Goal: Information Seeking & Learning: Check status

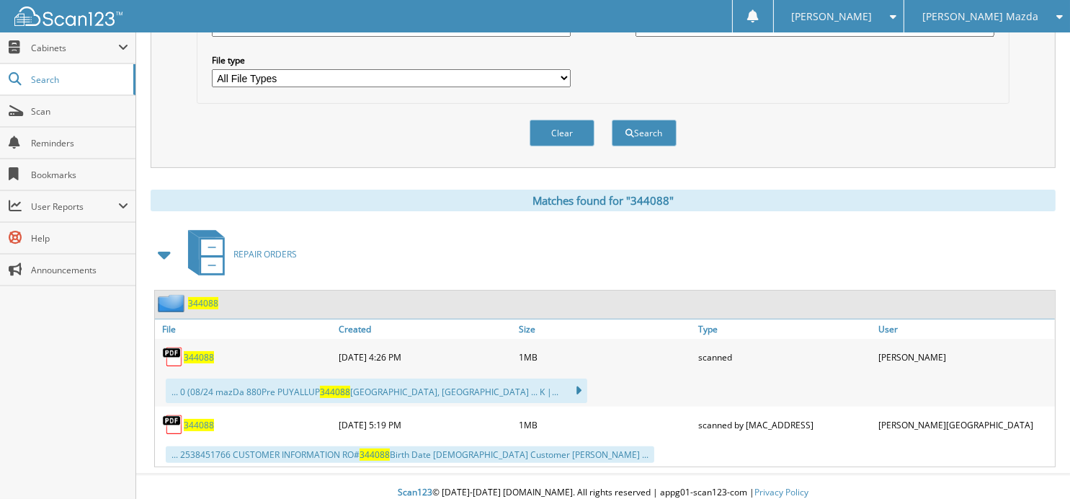
click at [308, 129] on div "Clear Search" at bounding box center [603, 133] width 813 height 58
click at [450, 226] on div "REPAIR ORDERS" at bounding box center [603, 254] width 905 height 57
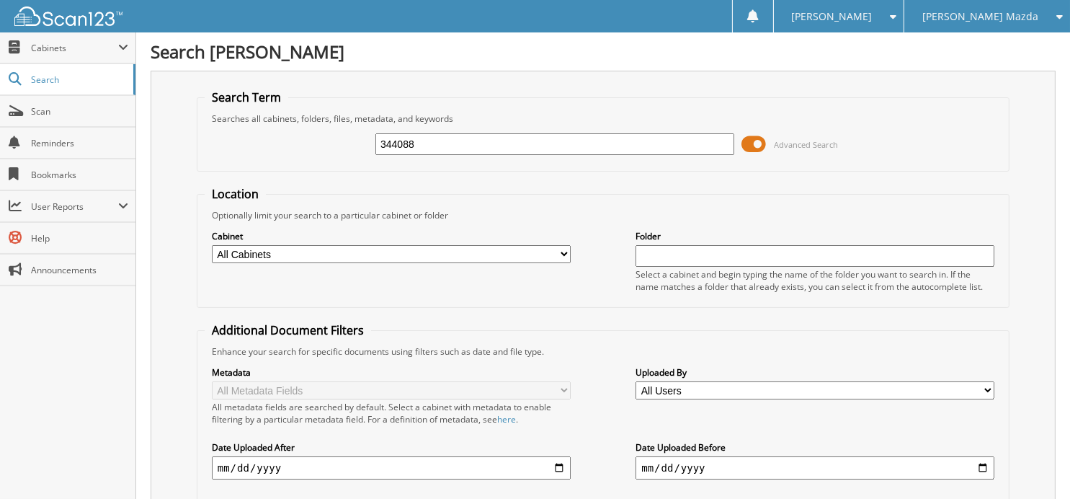
click at [609, 138] on input "344088" at bounding box center [554, 144] width 359 height 22
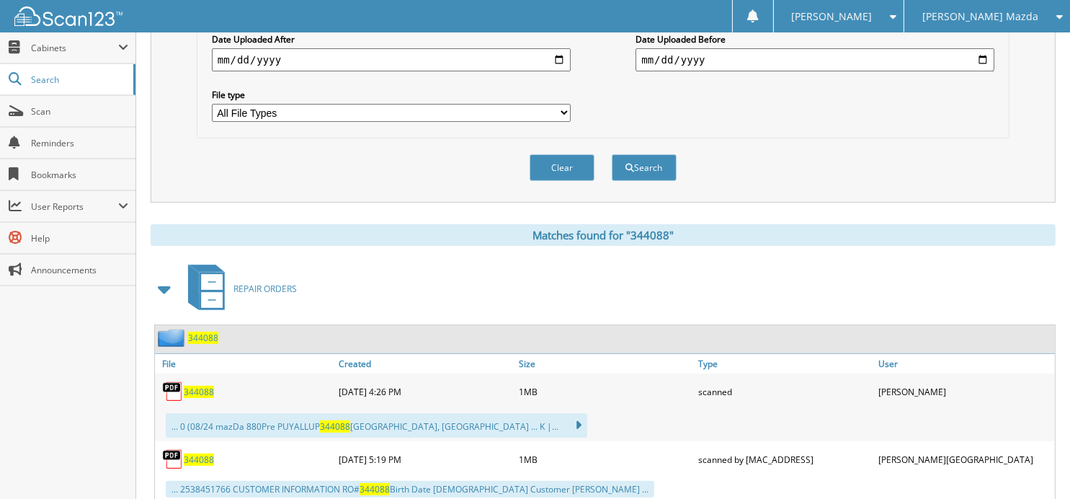
scroll to position [442, 0]
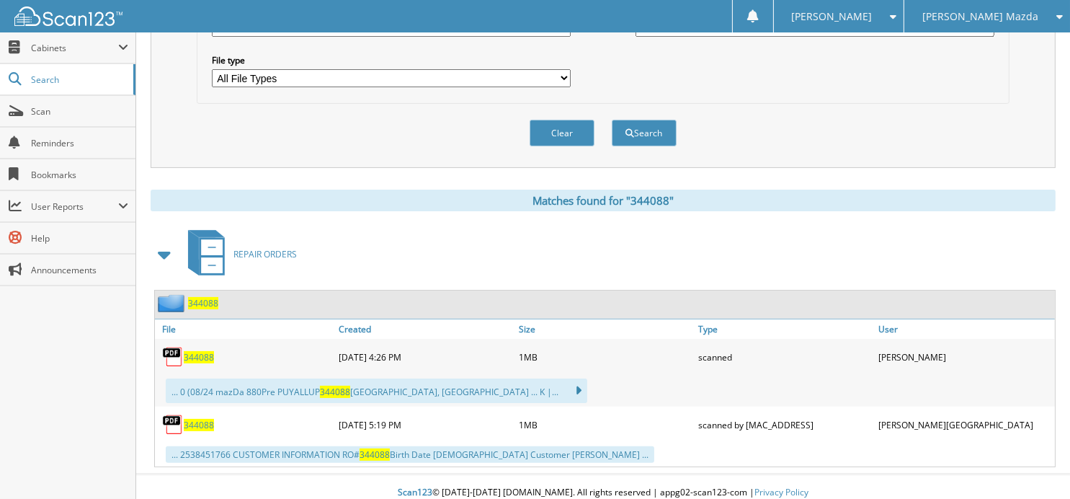
click at [201, 351] on span "344088" at bounding box center [199, 357] width 30 height 12
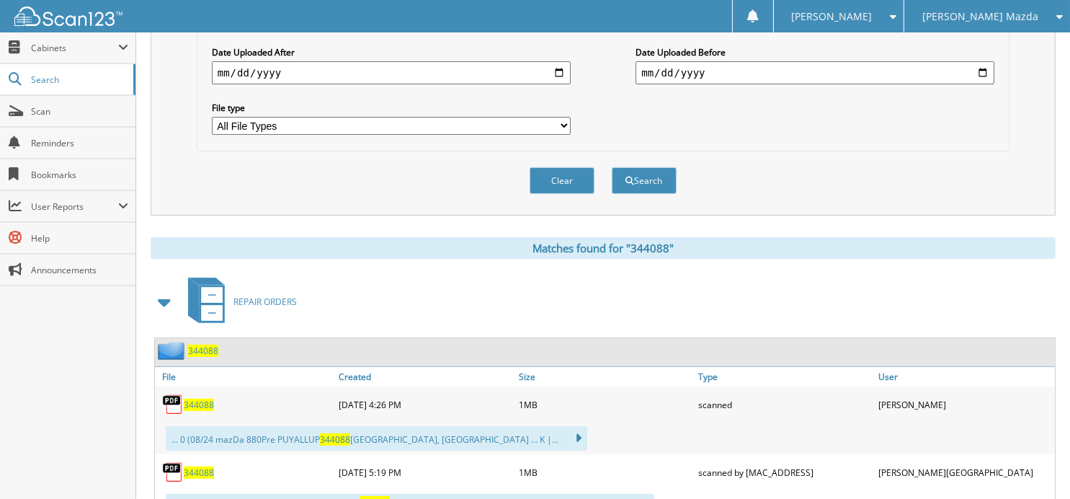
click at [184, 398] on link "344088" at bounding box center [199, 404] width 30 height 12
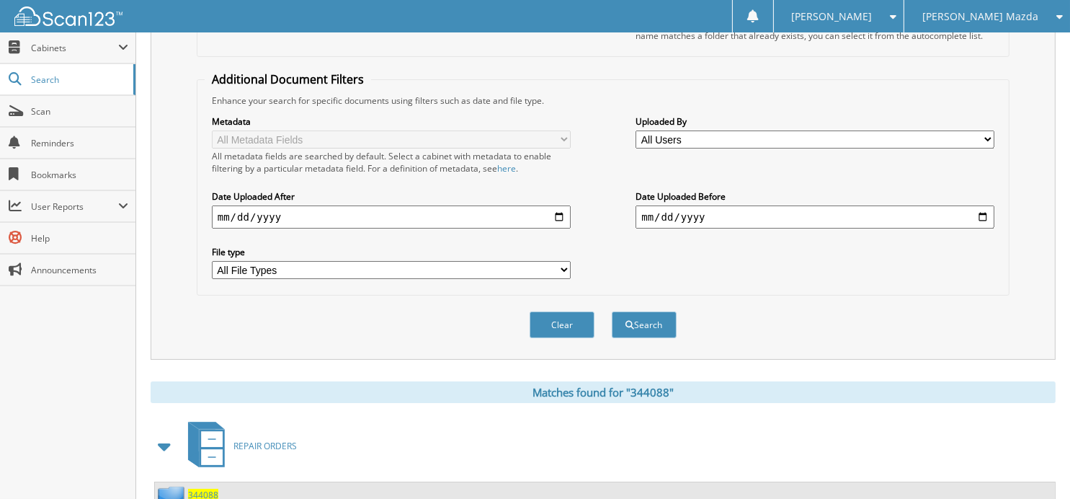
scroll to position [130, 0]
